Goal: Task Accomplishment & Management: Use online tool/utility

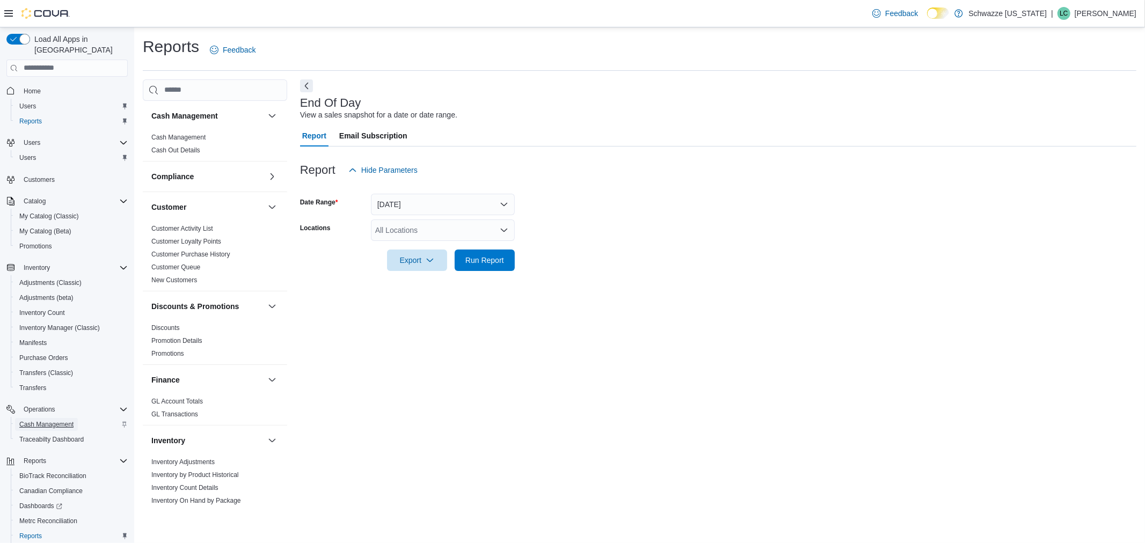
click at [61, 420] on span "Cash Management" at bounding box center [46, 424] width 54 height 9
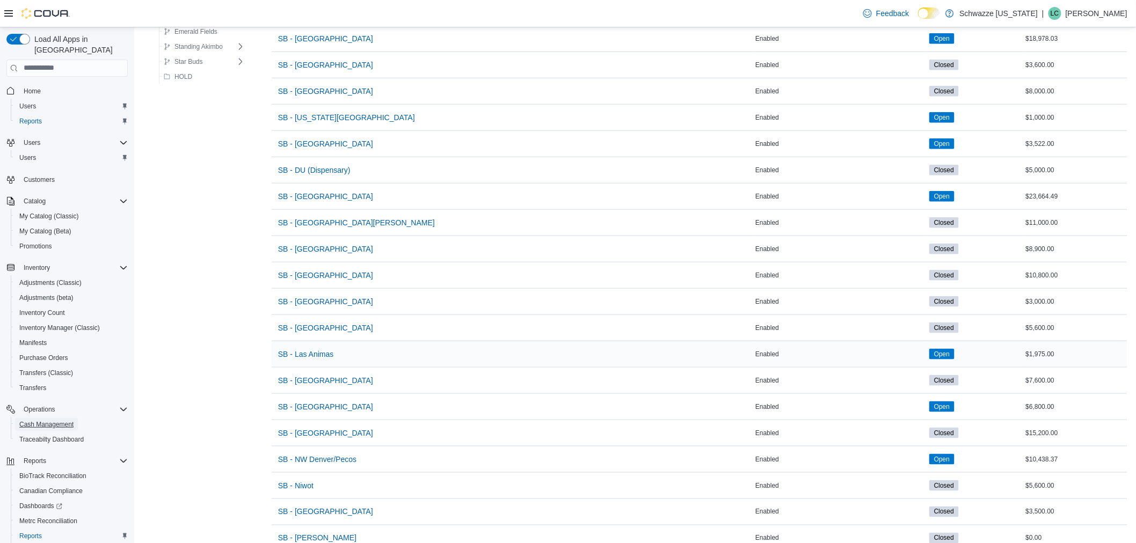
scroll to position [373, 0]
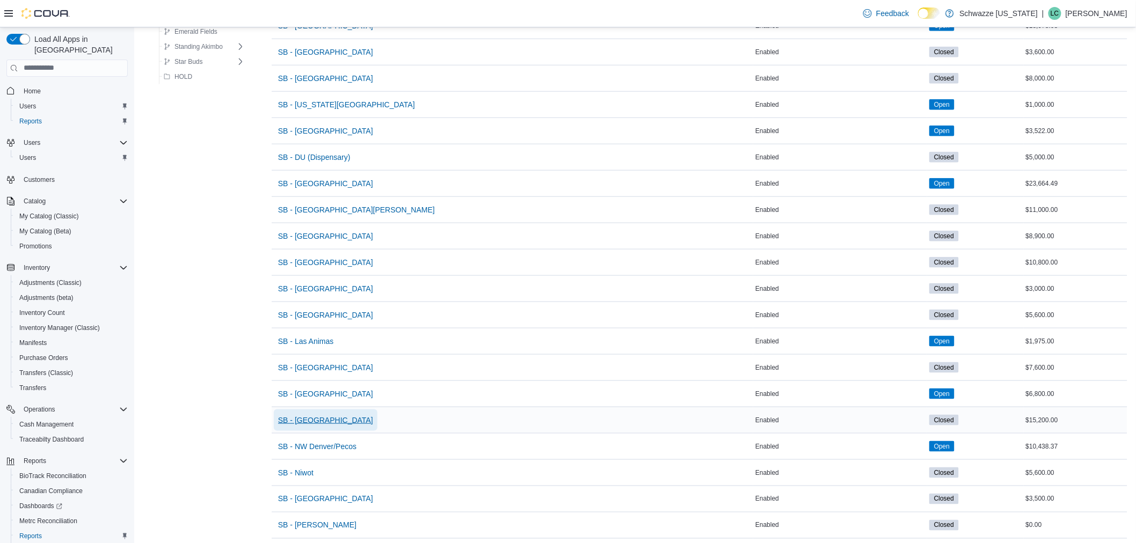
click at [337, 426] on span "SB - [GEOGRAPHIC_DATA]" at bounding box center [325, 420] width 95 height 11
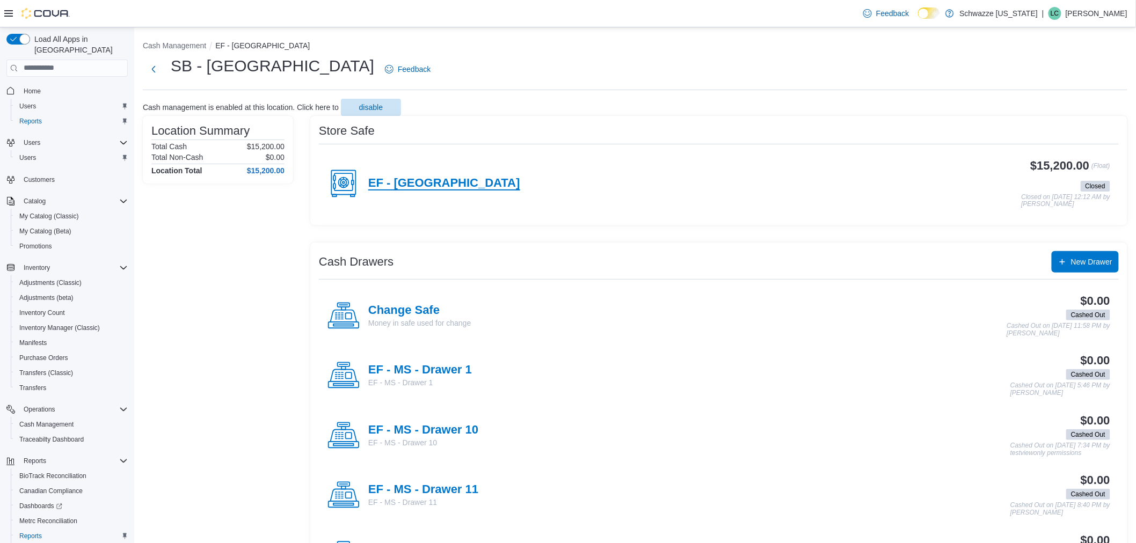
click at [415, 188] on h4 "EF - [GEOGRAPHIC_DATA]" at bounding box center [444, 184] width 152 height 14
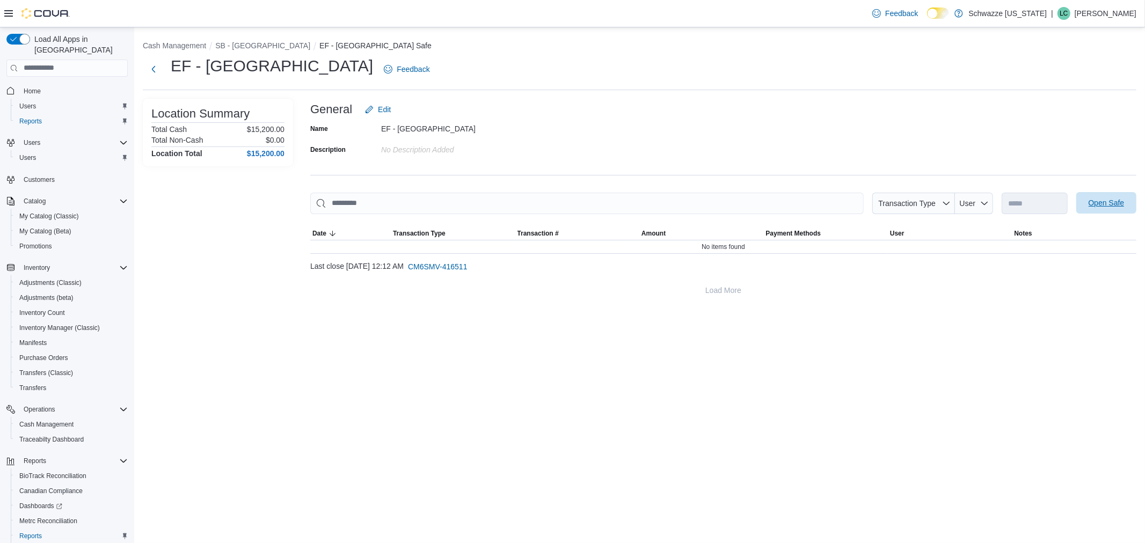
click at [1093, 208] on span "Open Safe" at bounding box center [1106, 202] width 47 height 21
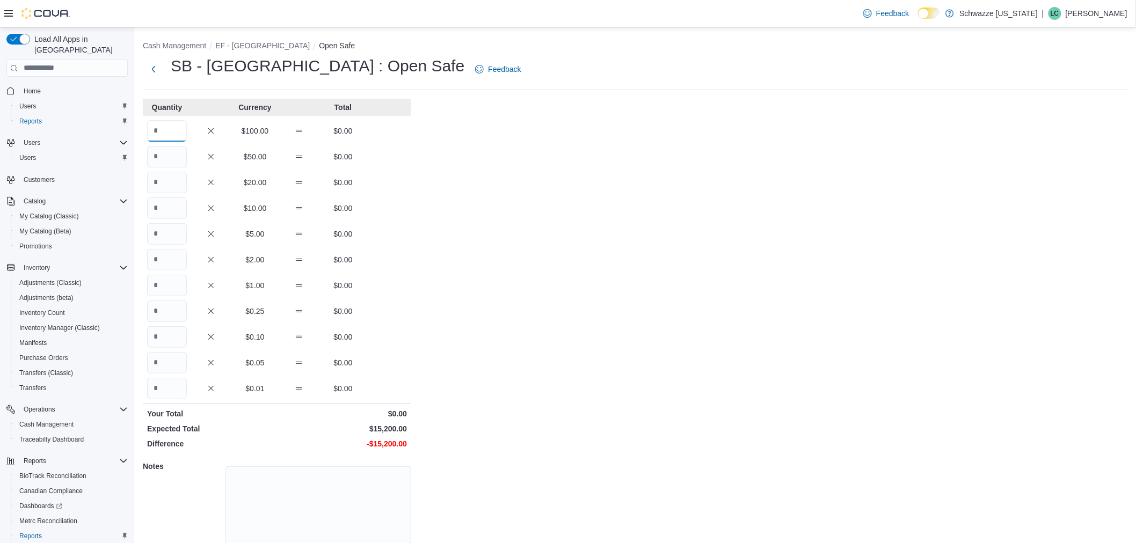
click at [155, 126] on input "Quantity" at bounding box center [167, 130] width 40 height 21
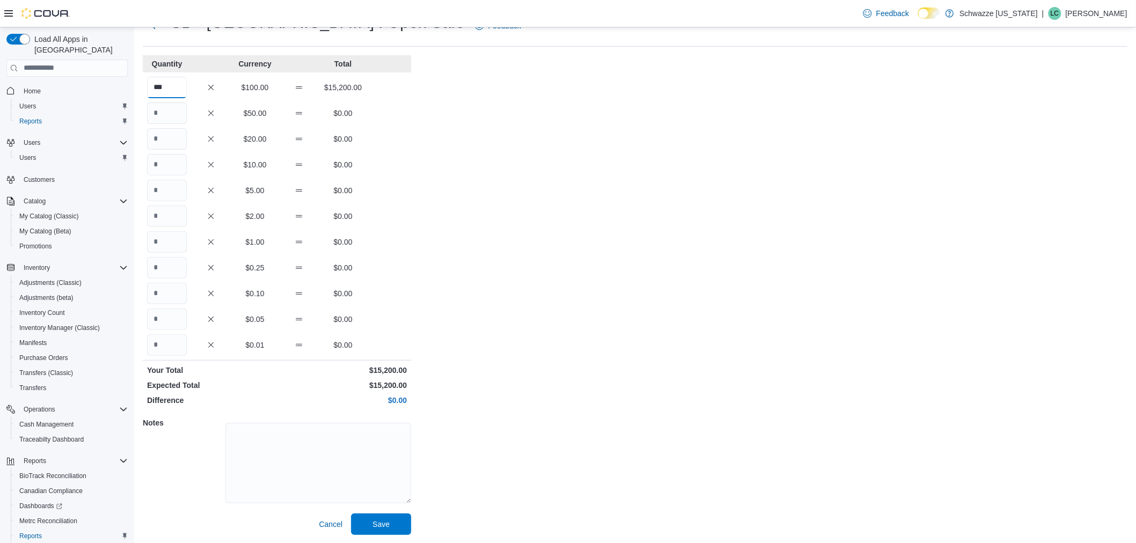
scroll to position [44, 0]
type input "***"
click at [383, 517] on span "Save" at bounding box center [381, 523] width 47 height 21
